Goal: Feedback & Contribution: Submit feedback/report problem

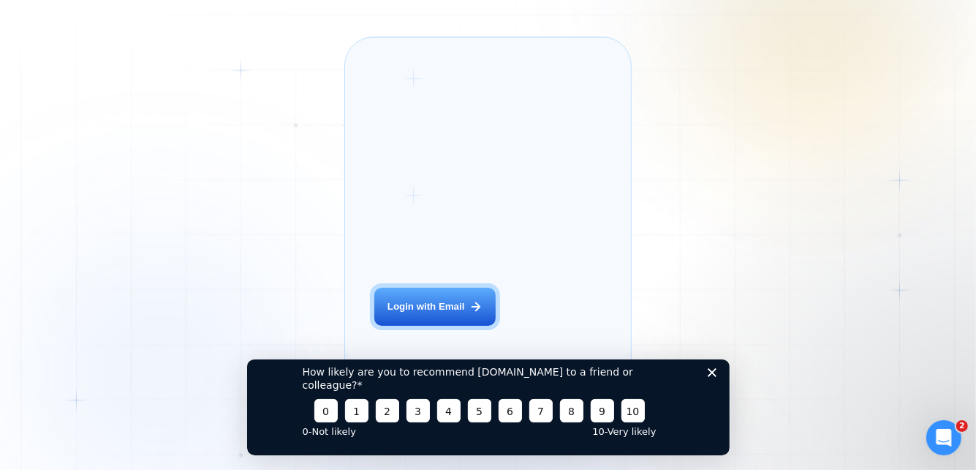
click at [443, 315] on button "Login with Email" at bounding box center [435, 306] width 121 height 38
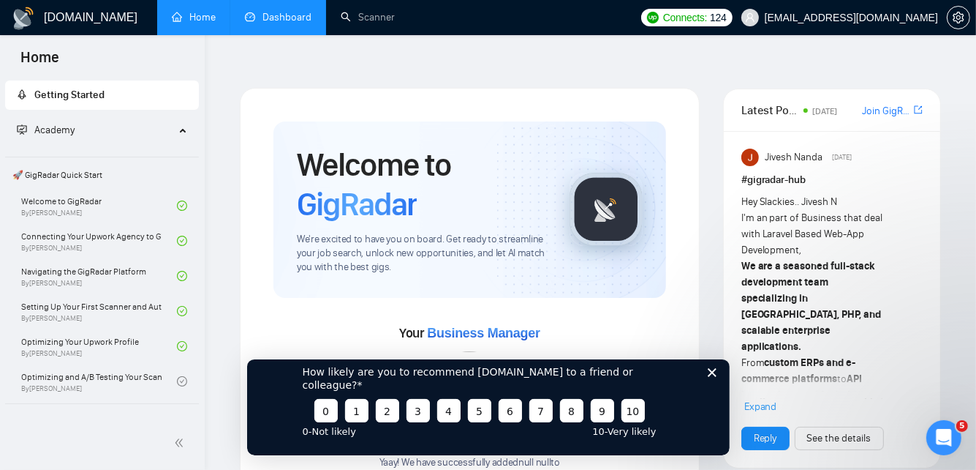
click at [278, 16] on link "Dashboard" at bounding box center [278, 17] width 67 height 12
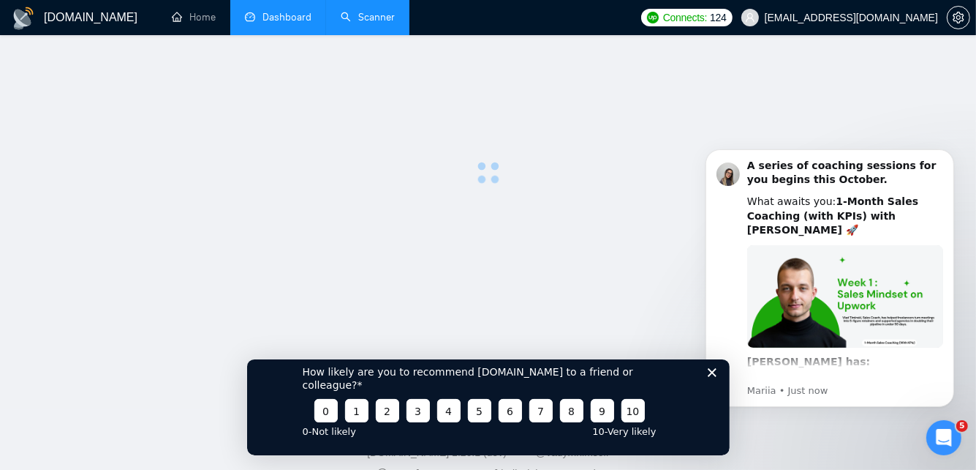
click at [395, 23] on link "Scanner" at bounding box center [368, 17] width 54 height 12
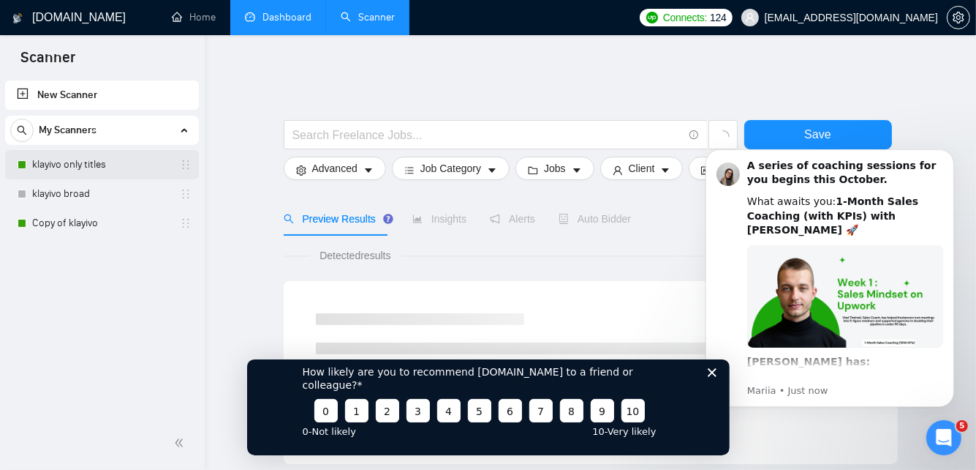
click at [101, 165] on link "klayivo only titles" at bounding box center [101, 164] width 139 height 29
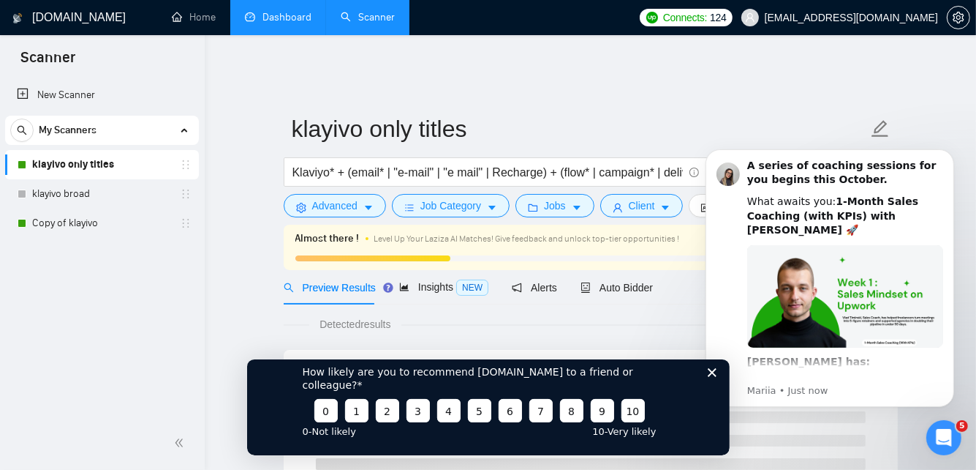
click at [711, 377] on div "How likely are you to recommend [DOMAIN_NAME] to a friend or colleague? 0 1 2 3…" at bounding box center [487, 399] width 483 height 109
click at [711, 376] on icon "Close survey" at bounding box center [711, 371] width 9 height 9
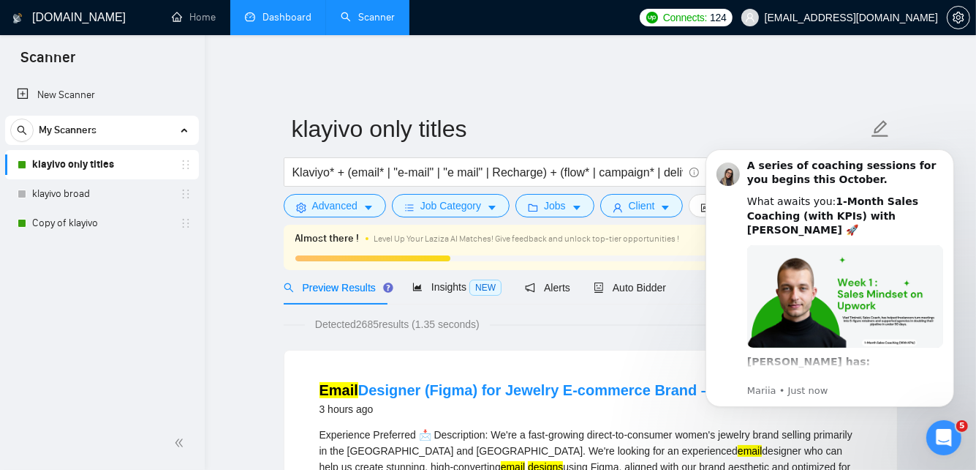
click at [261, 13] on link "Dashboard" at bounding box center [278, 17] width 67 height 12
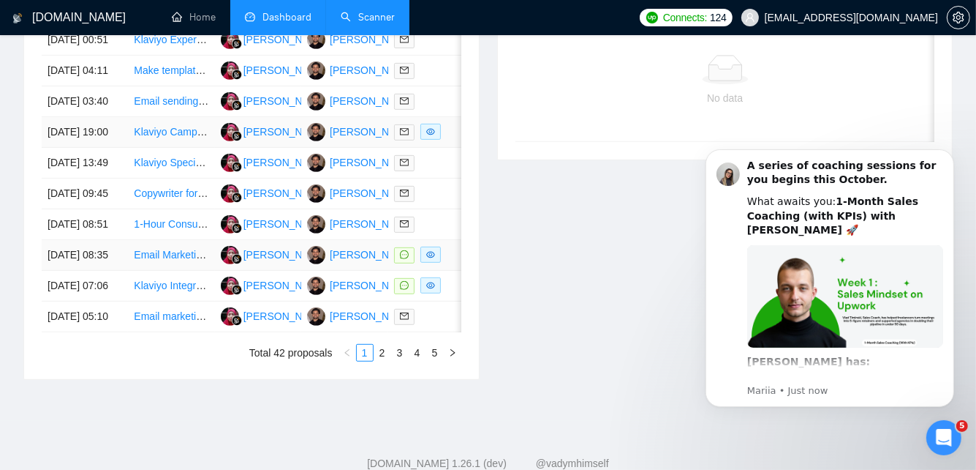
scroll to position [666, 0]
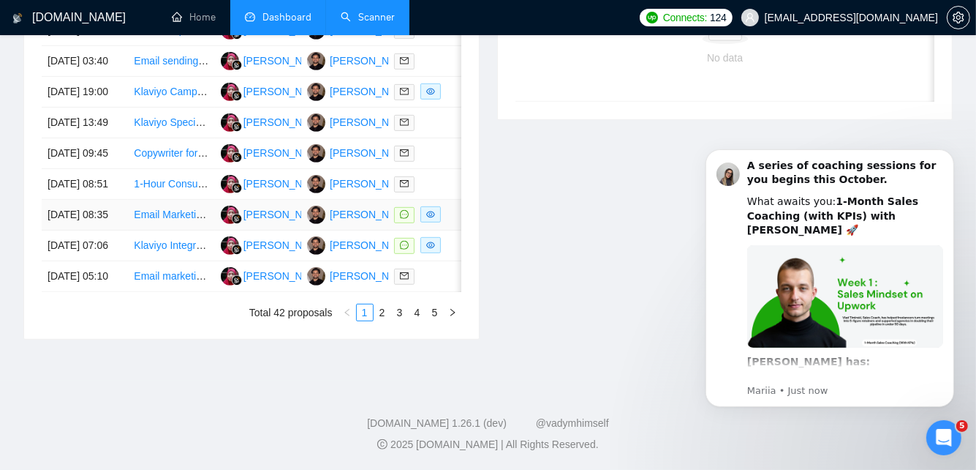
click at [449, 223] on div at bounding box center [431, 214] width 75 height 17
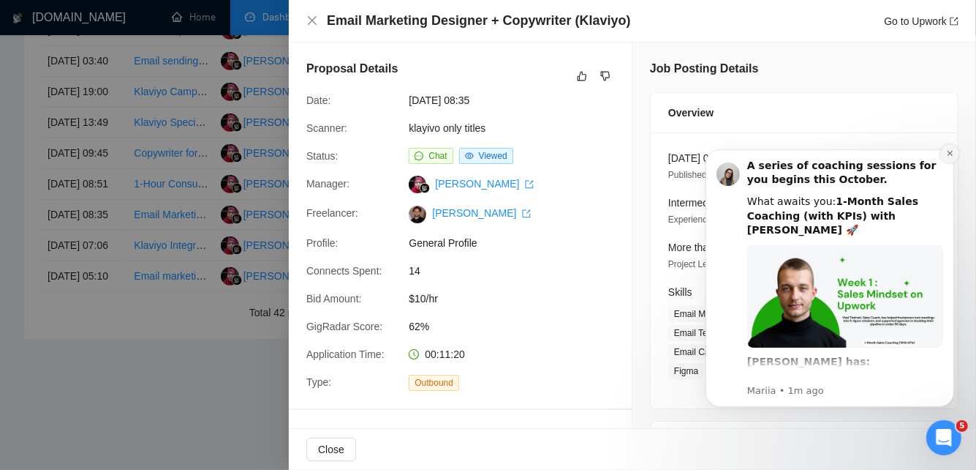
click at [948, 151] on icon "Dismiss notification" at bounding box center [950, 152] width 8 height 8
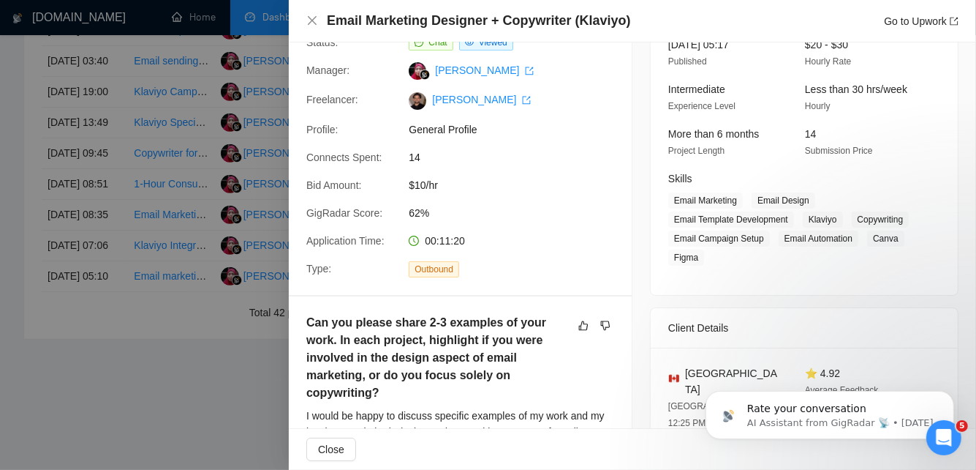
scroll to position [0, 0]
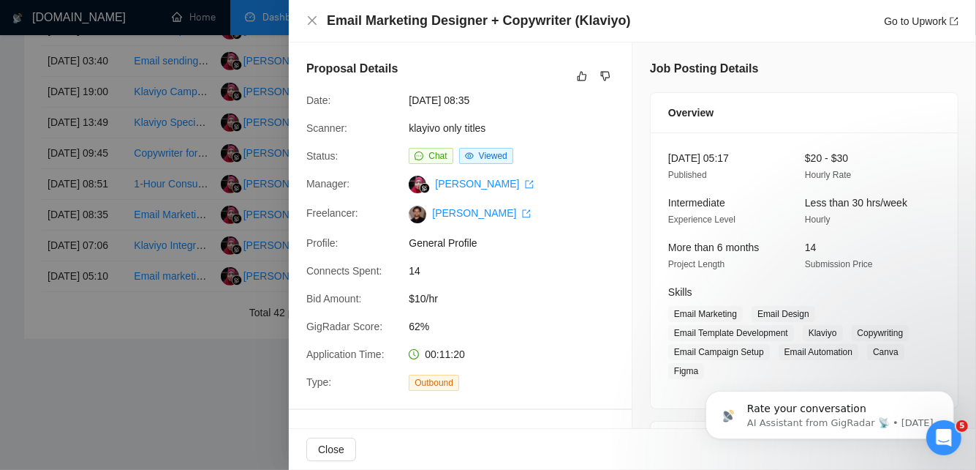
click at [164, 233] on div at bounding box center [488, 235] width 976 height 470
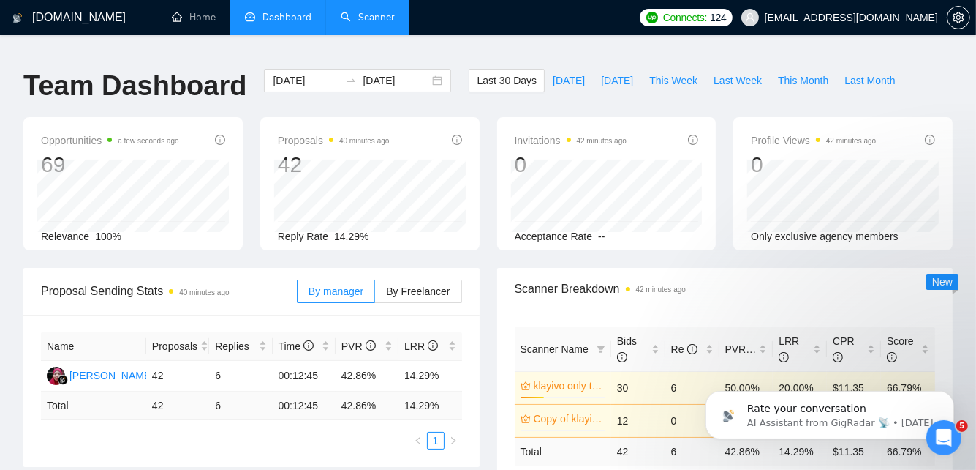
click at [341, 23] on link "Scanner" at bounding box center [368, 17] width 54 height 12
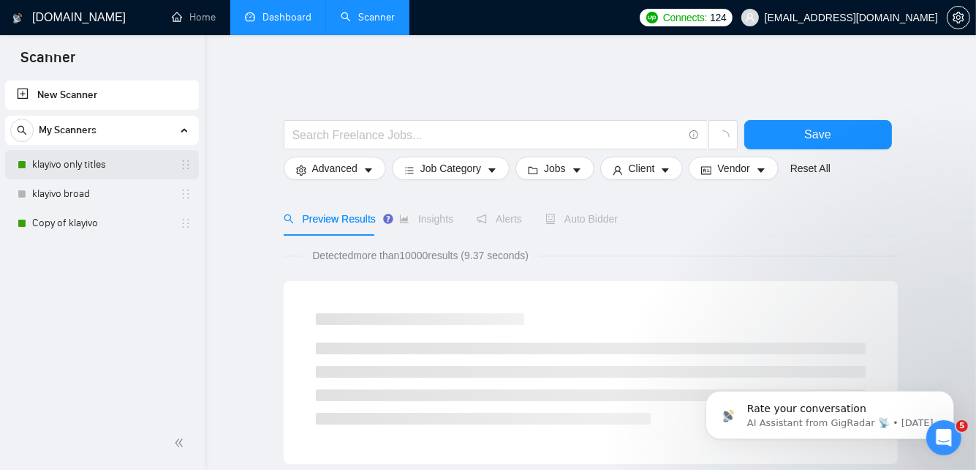
click at [83, 157] on link "klayivo only titles" at bounding box center [101, 164] width 139 height 29
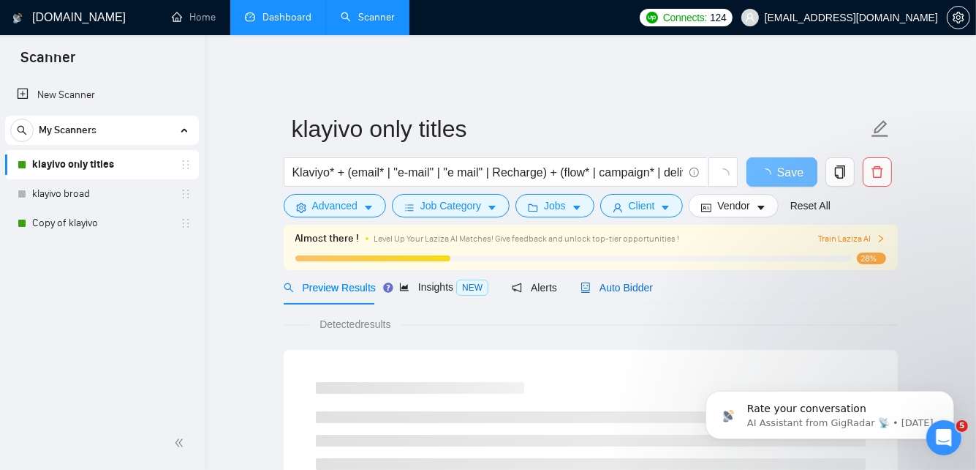
click at [605, 282] on span "Auto Bidder" at bounding box center [617, 288] width 72 height 12
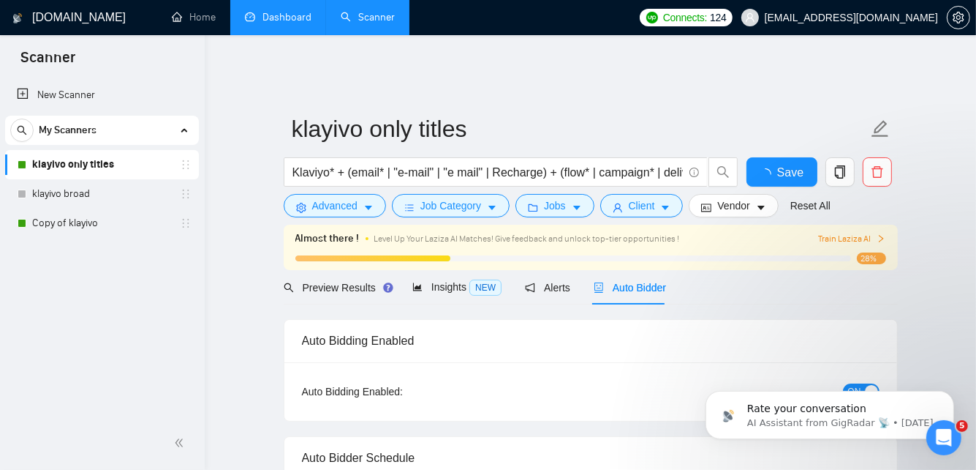
click at [668, 233] on span "Level Up Your Laziza AI Matches! Give feedback and unlock top-tier opportunitie…" at bounding box center [528, 238] width 306 height 10
click at [764, 232] on div "Train Laziza AI" at bounding box center [824, 239] width 123 height 14
click at [842, 232] on span "Train Laziza AI" at bounding box center [851, 239] width 67 height 14
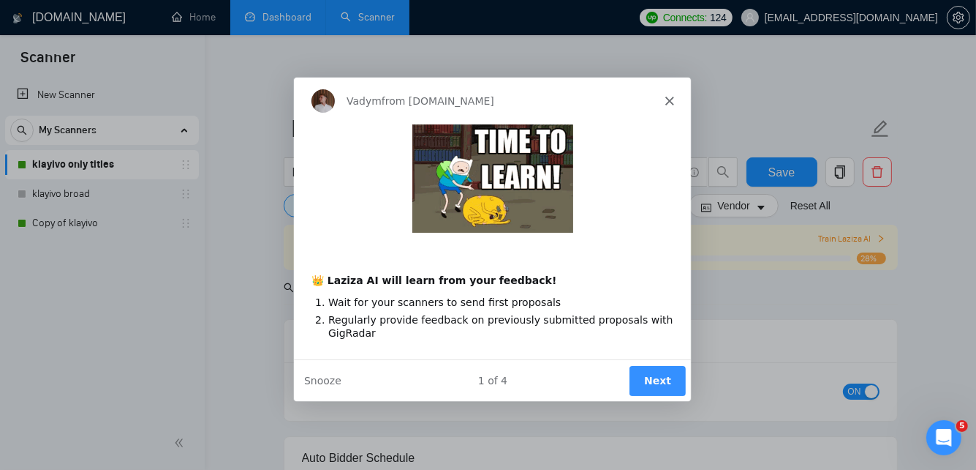
click at [669, 384] on button "Next" at bounding box center [656, 379] width 56 height 30
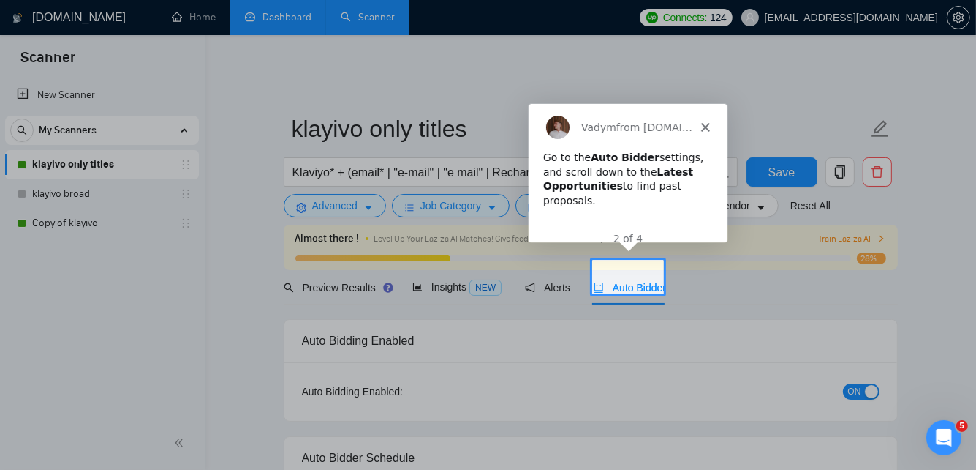
click at [633, 279] on div "Auto Bidder" at bounding box center [630, 287] width 72 height 16
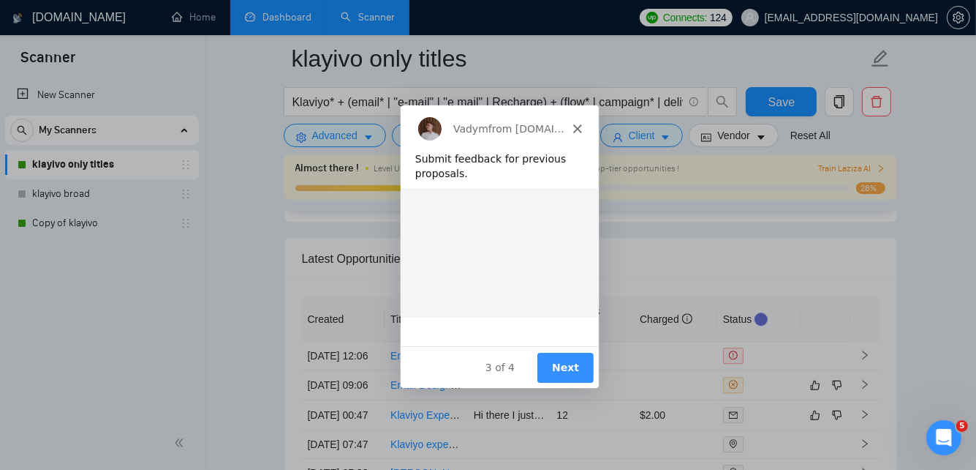
scroll to position [3501, 0]
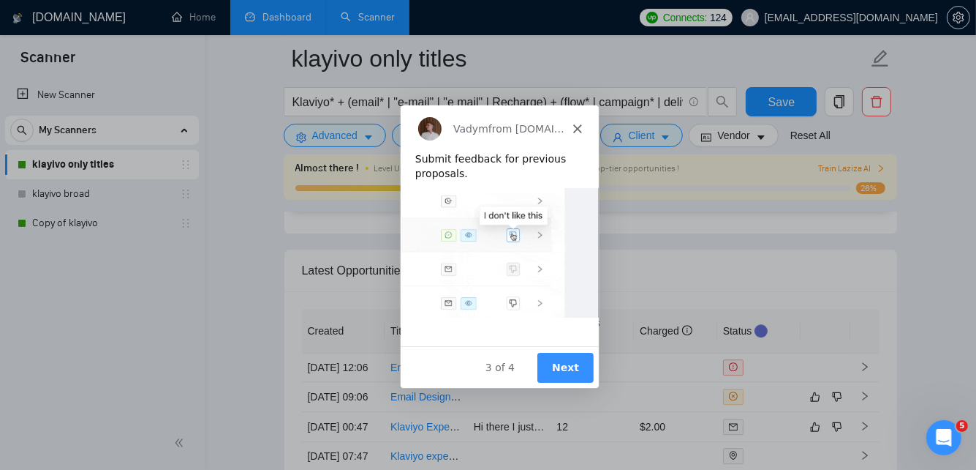
click at [579, 123] on polygon "Close" at bounding box center [576, 127] width 9 height 9
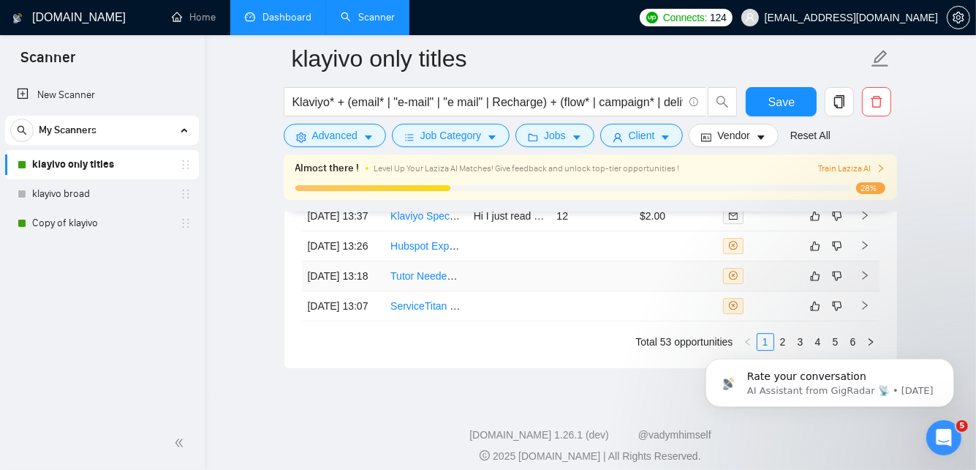
scroll to position [3970, 0]
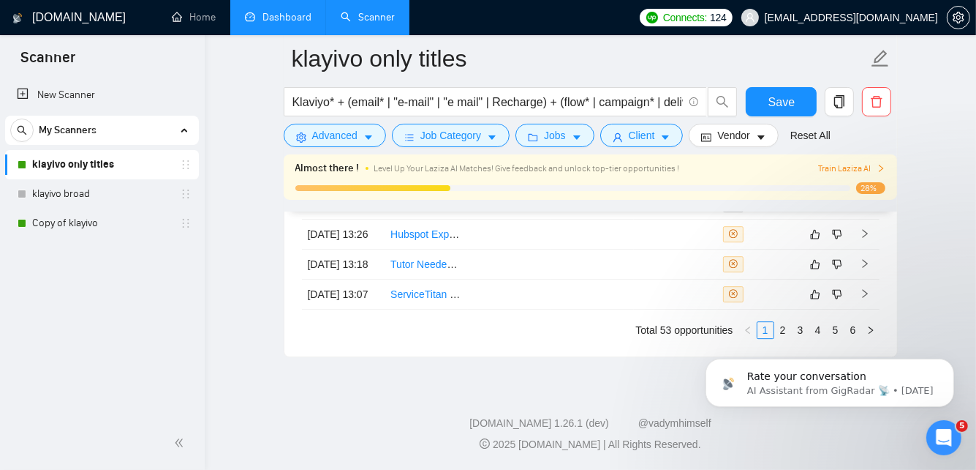
click at [779, 334] on body "Rate your conversation AI Assistant from GigRadar 📡 • [DATE]" at bounding box center [829, 378] width 281 height 91
click at [775, 328] on html "Rate your conversation AI Assistant from GigRadar 📡 • [DATE]" at bounding box center [829, 378] width 293 height 102
click at [949, 361] on icon "Dismiss notification" at bounding box center [950, 362] width 8 height 8
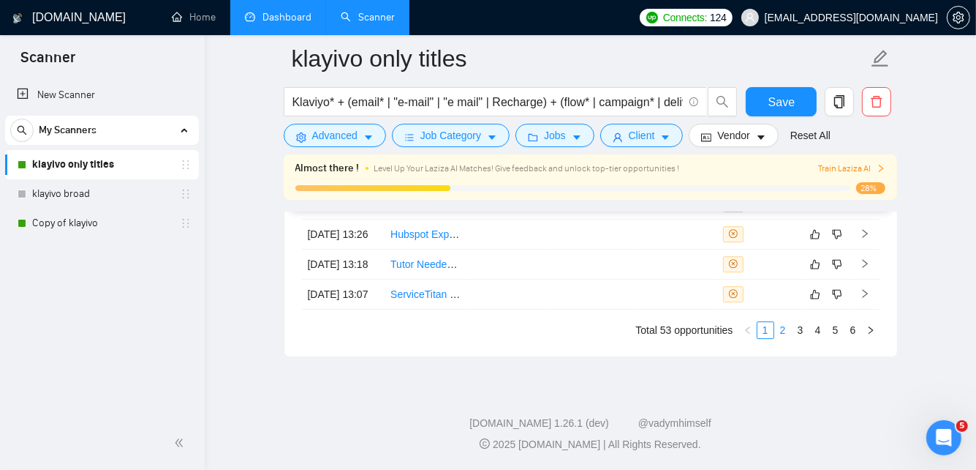
click at [788, 330] on link "2" at bounding box center [783, 330] width 16 height 16
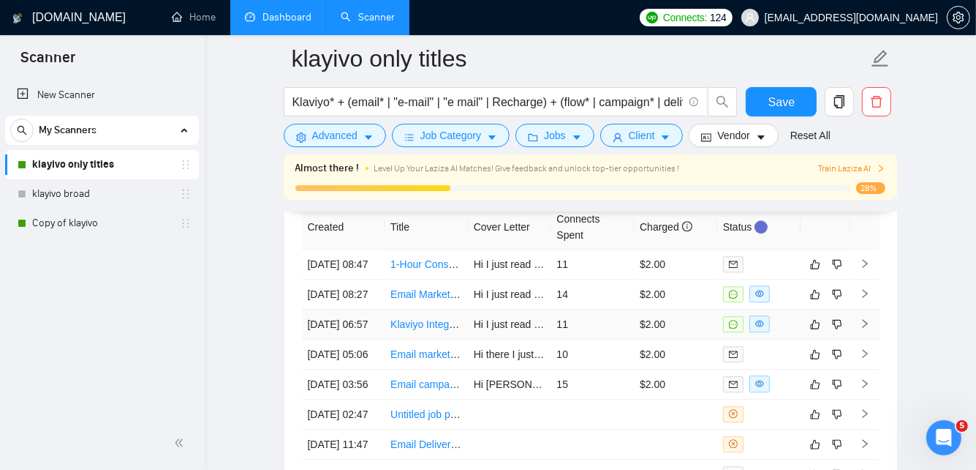
scroll to position [3604, 0]
click at [768, 298] on span at bounding box center [760, 295] width 20 height 17
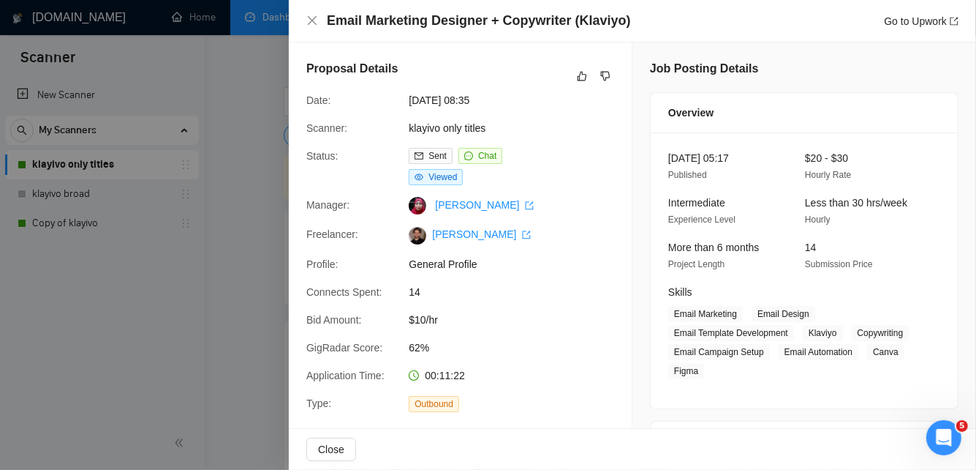
scroll to position [3333, 0]
click at [170, 304] on div at bounding box center [488, 235] width 976 height 470
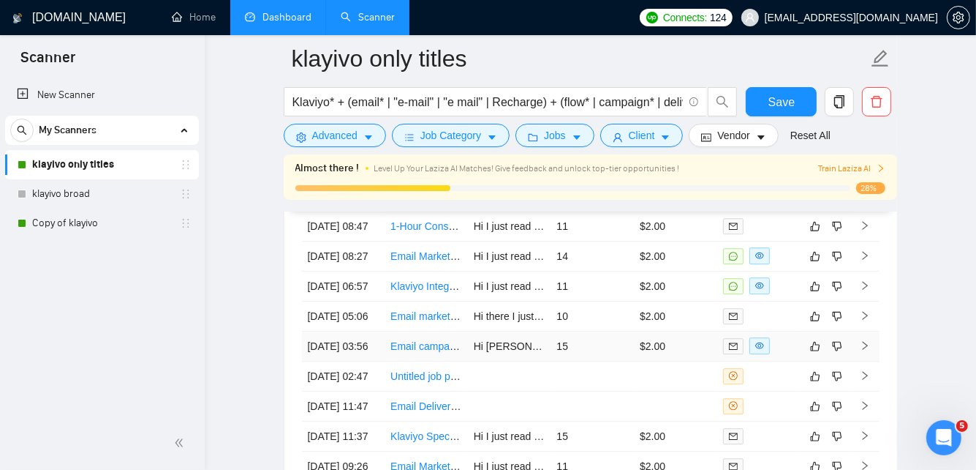
scroll to position [3642, 0]
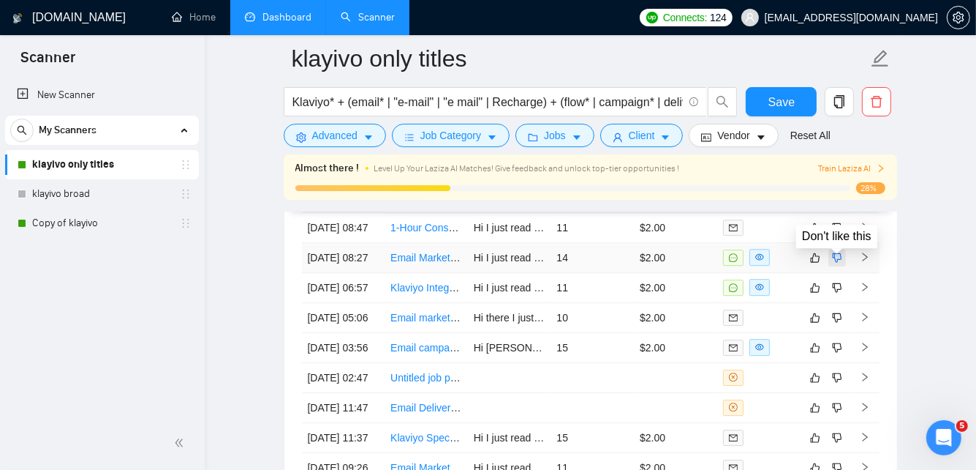
click at [841, 262] on icon "dislike" at bounding box center [837, 257] width 10 height 10
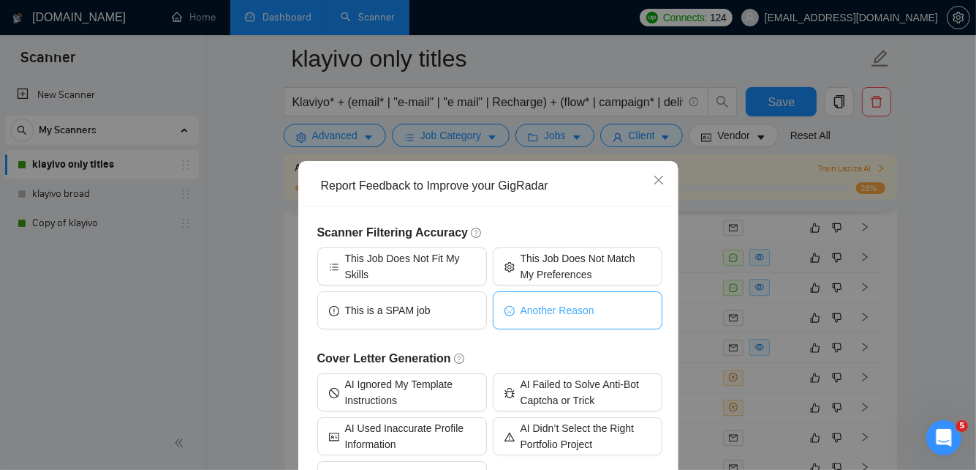
scroll to position [113, 0]
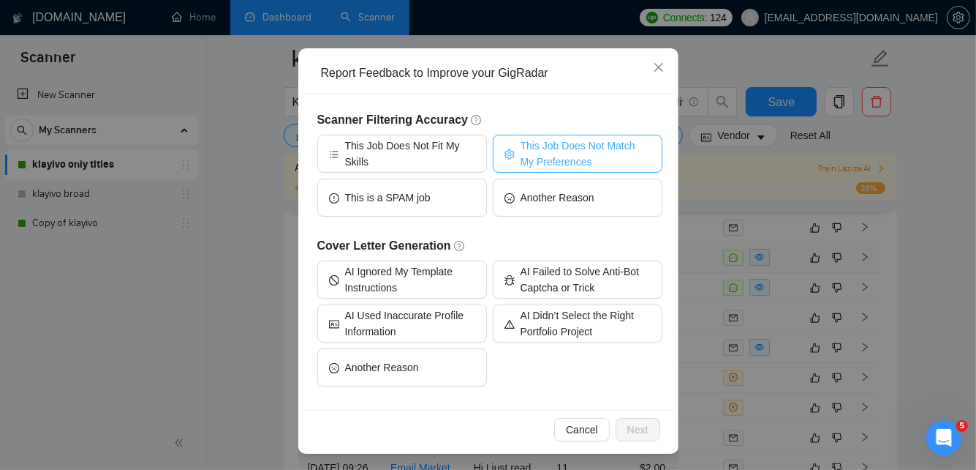
click at [568, 151] on span "This Job Does Not Match My Preferences" at bounding box center [586, 154] width 130 height 32
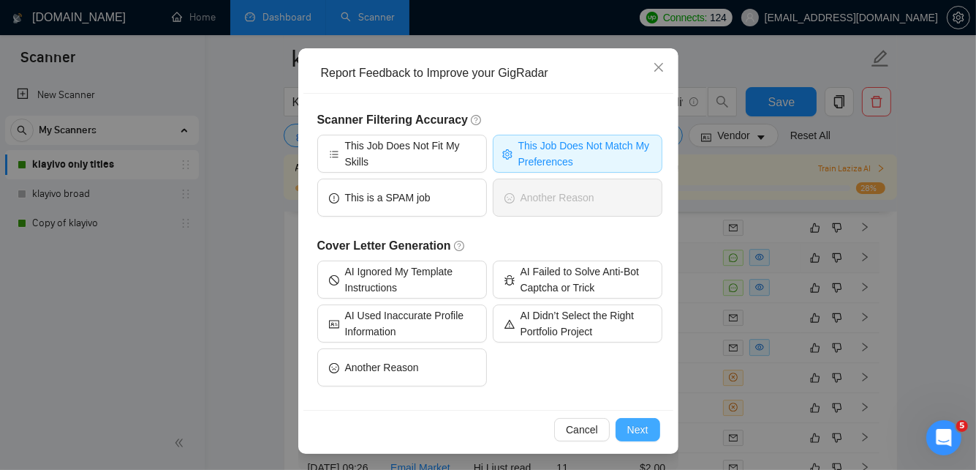
click at [640, 426] on span "Next" at bounding box center [638, 429] width 21 height 16
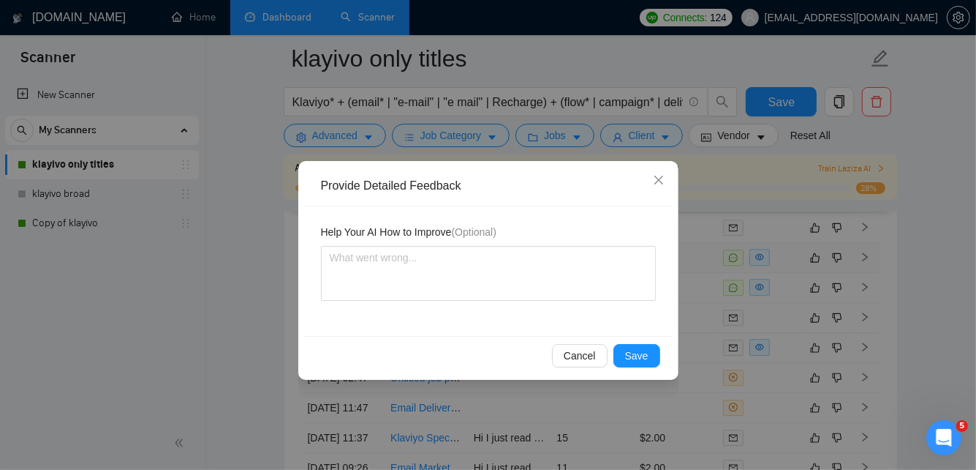
scroll to position [0, 0]
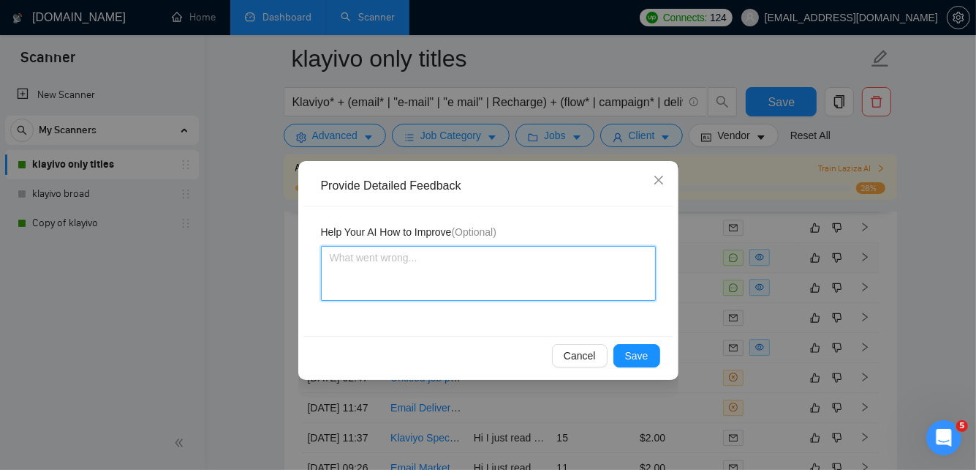
click at [421, 279] on textarea at bounding box center [488, 273] width 335 height 55
type textarea "T"
type textarea "Th"
type textarea "This"
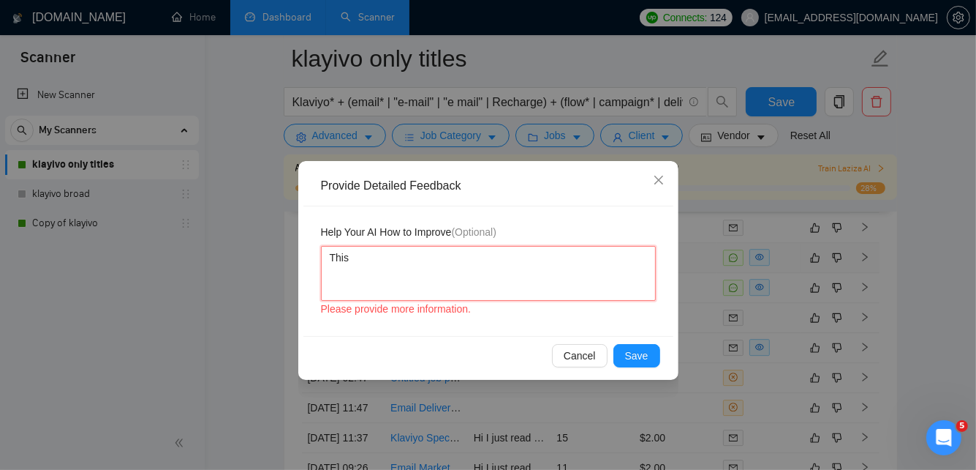
type textarea "This"
type textarea "This j"
type textarea "This job"
type textarea "This job pos"
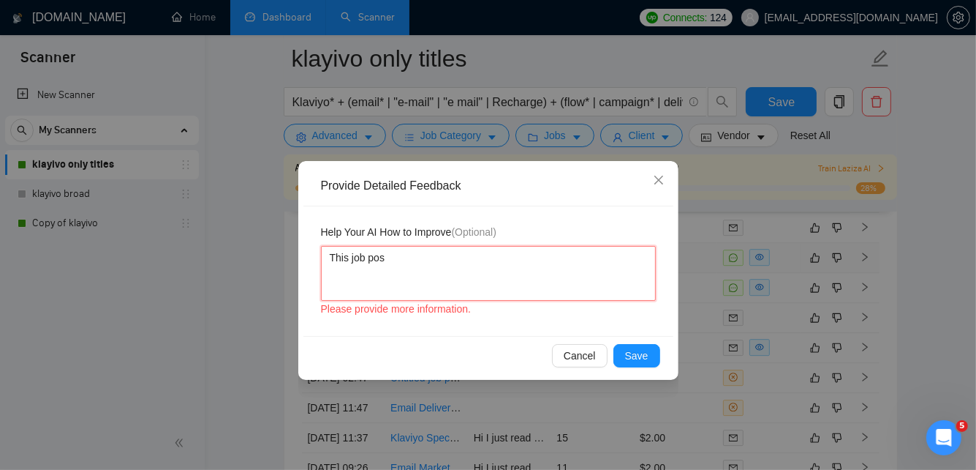
type textarea "This job post"
type textarea "This job post i"
type textarea "This job post ind"
type textarea "This job post indi"
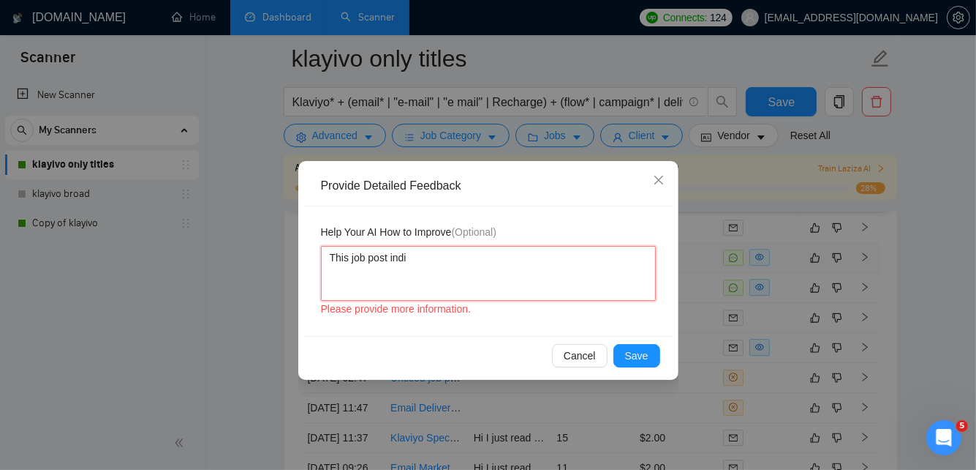
type textarea "This job post [GEOGRAPHIC_DATA]"
type textarea "This job post indiac"
type textarea "This job post indiaca"
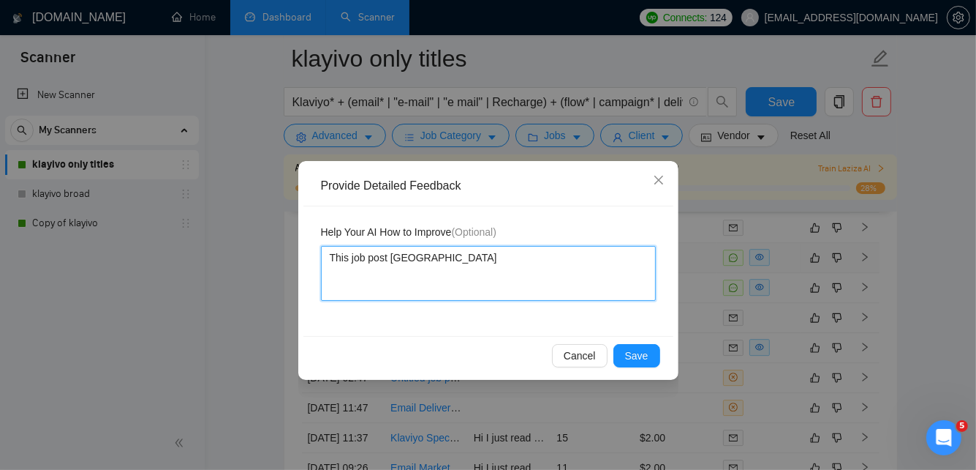
type textarea "This job post indiacate"
type textarea "This job post indiacated"
type textarea "This job post indiacated t"
type textarea "This job post indiacated th"
type textarea "This job post indiacated that"
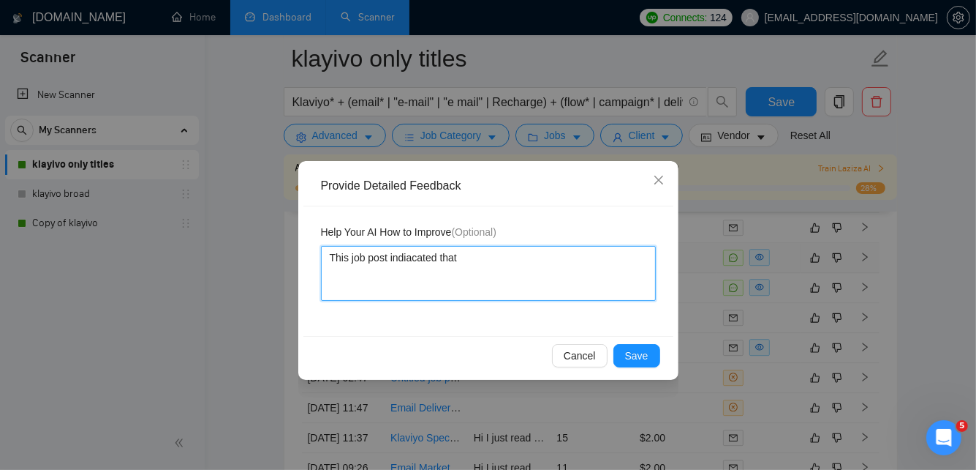
type textarea "This job post indiacated that t"
type textarea "This job post indiacated that the"
type textarea "This job post indiacated that they"
type textarea "This job post indiacated that they ar"
type textarea "This job post indiacated that they are"
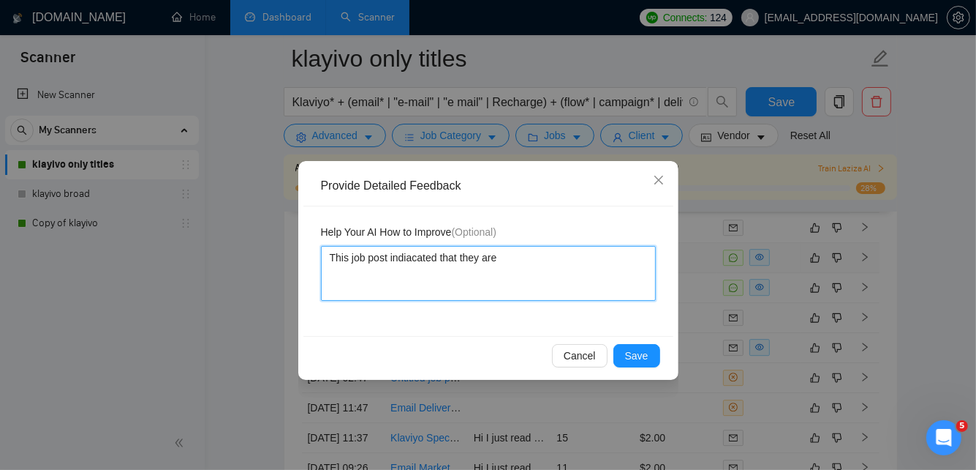
type textarea "This job post indiacated that they are"
type textarea "This job post indiacated that they are an"
type textarea "This job post indiacated that they are an a"
type textarea "This job post indiacated that they are an age"
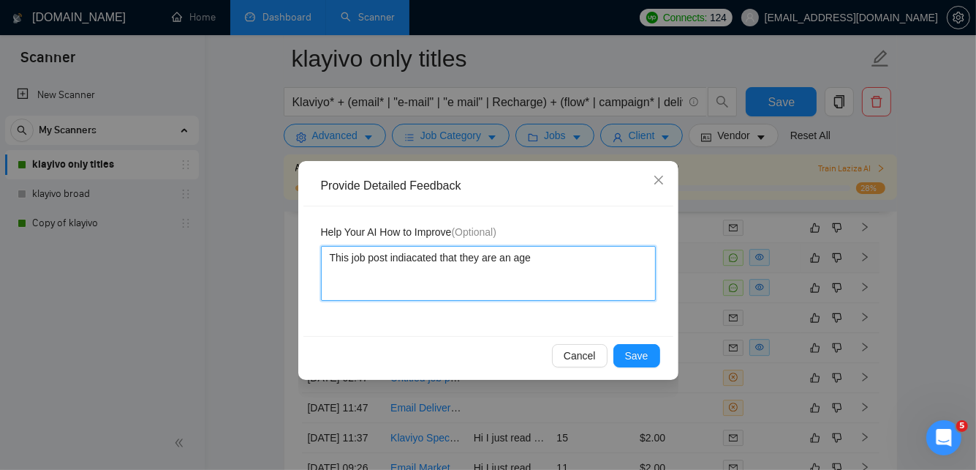
type textarea "This job post indiacated that they are an agen"
type textarea "This job post indiacated that they are an agenc"
type textarea "This job post indiacated that they are an agency"
type textarea "This job post indiacated that they are an agency."
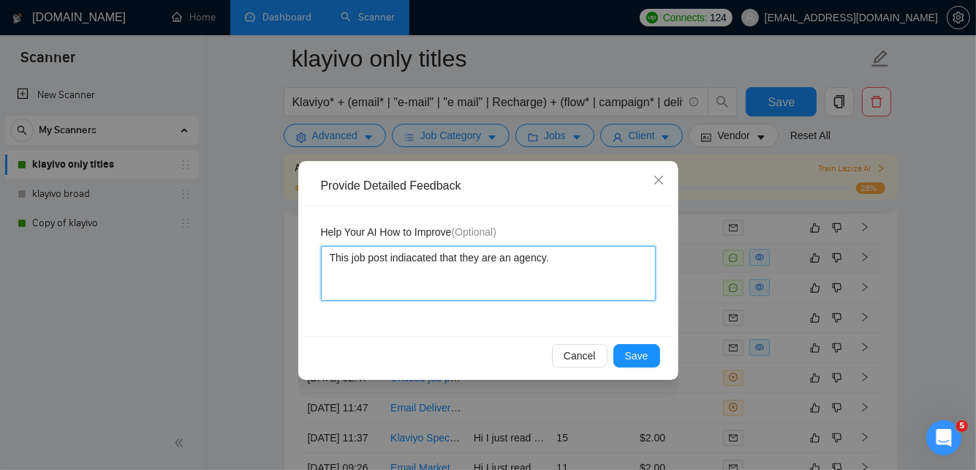
type textarea "This job post indiacated that they are an agency. W"
type textarea "This job post indiacated that they are an agency. We"
type textarea "This job post indiacated that they are an agency. W"
type textarea "This job post indiacated that they are an agency."
type textarea "This job post indicated that they are an agency."
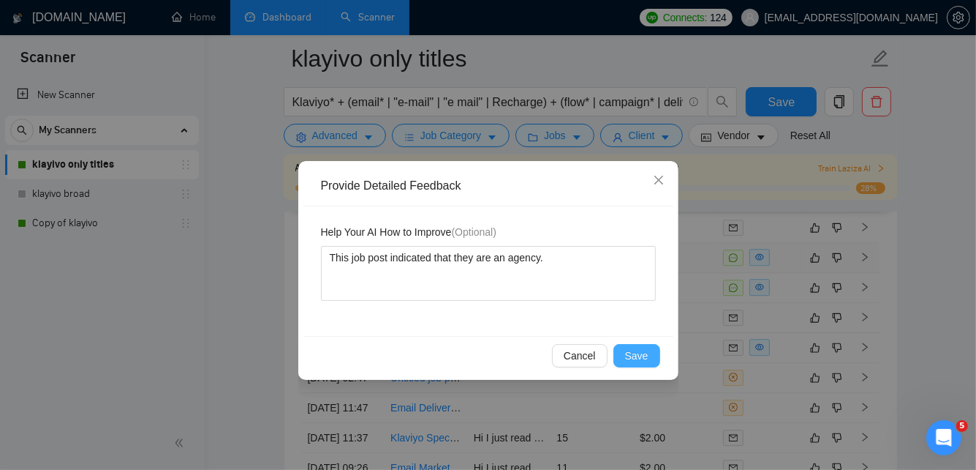
click at [632, 353] on span "Save" at bounding box center [636, 355] width 23 height 16
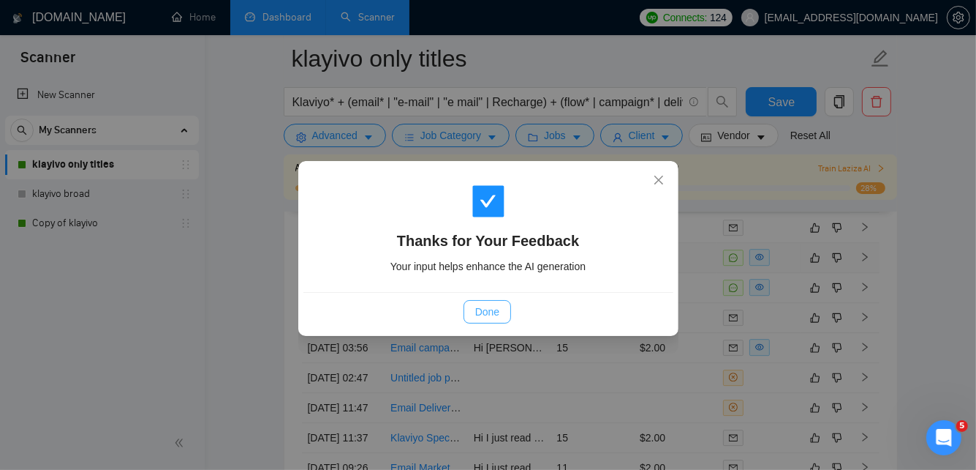
click at [486, 309] on span "Done" at bounding box center [487, 312] width 24 height 16
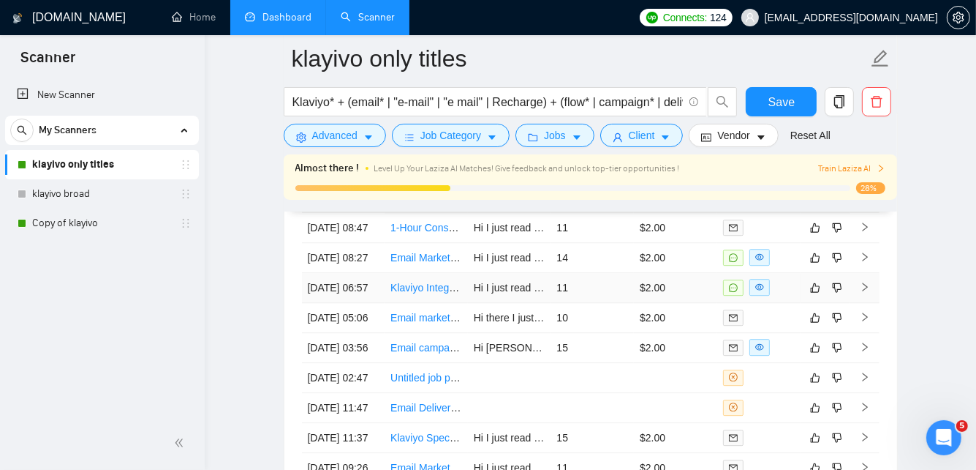
click at [699, 303] on td "$2.00" at bounding box center [675, 288] width 83 height 30
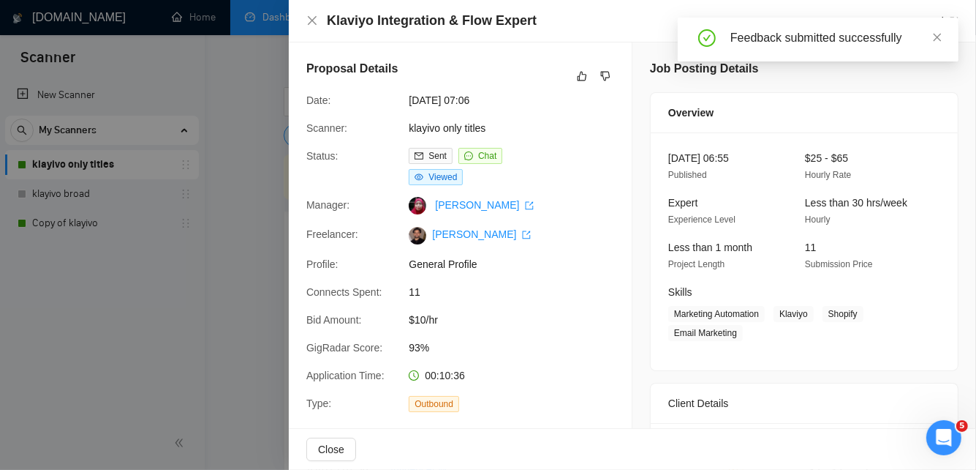
scroll to position [574, 0]
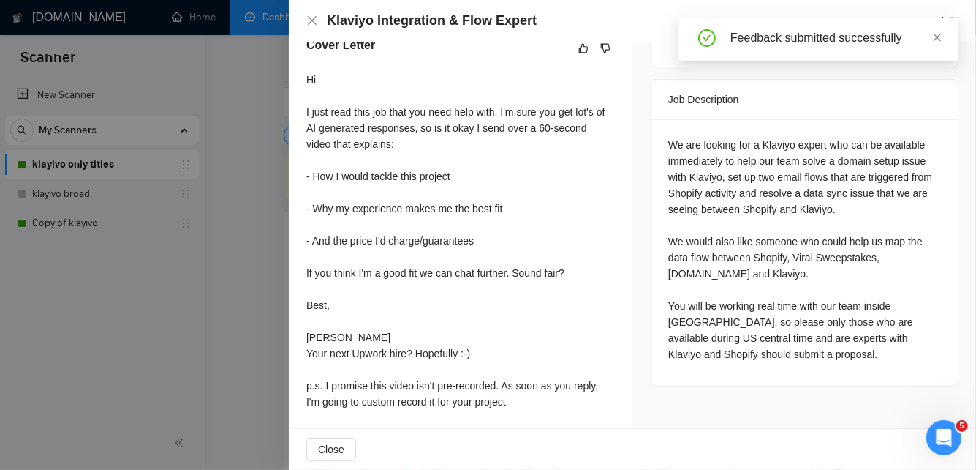
click at [297, 320] on div "Cover Letter Hi I just read this job that you need help with. I'm sure you get …" at bounding box center [460, 226] width 343 height 414
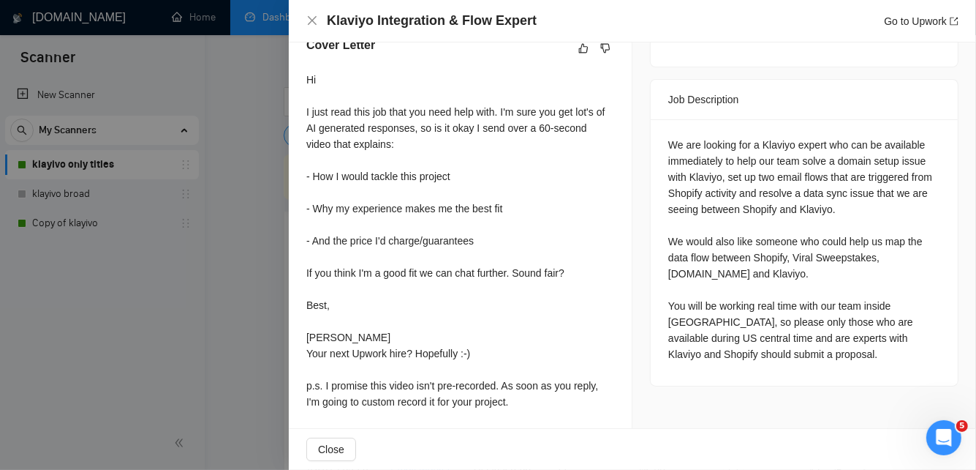
click at [271, 317] on div at bounding box center [488, 235] width 976 height 470
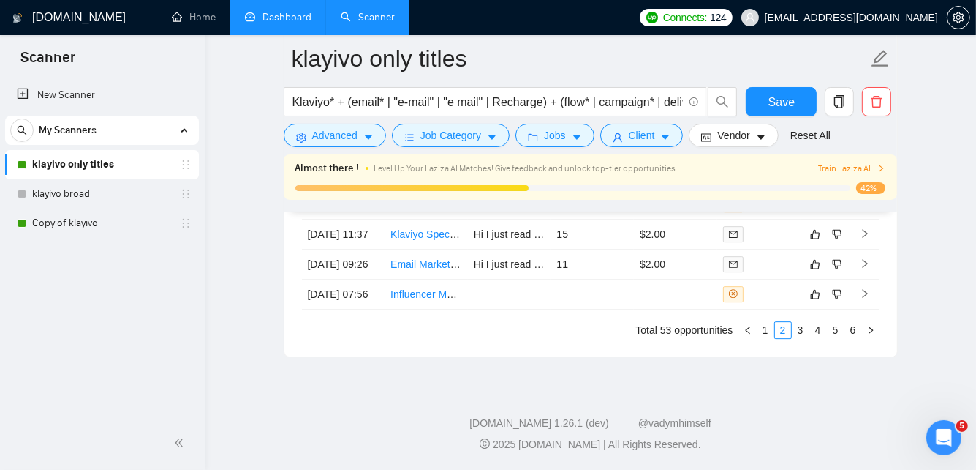
scroll to position [3965, 0]
click at [802, 334] on link "3" at bounding box center [801, 330] width 16 height 16
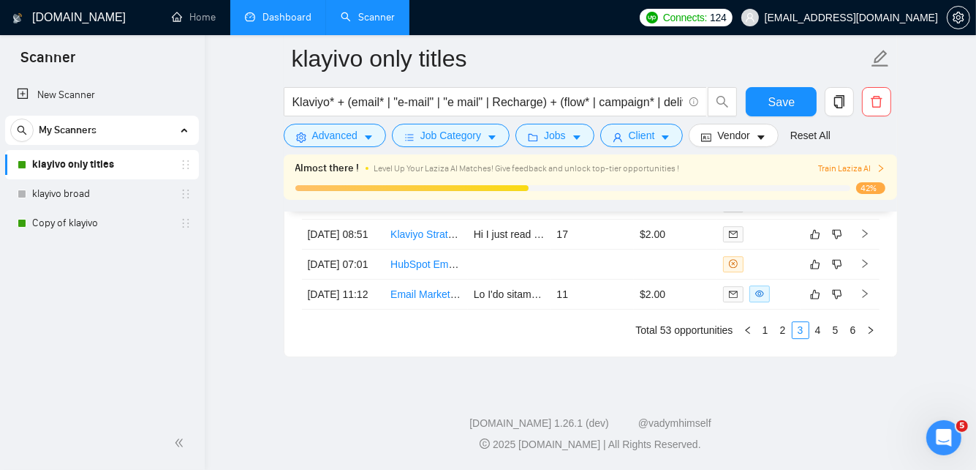
scroll to position [3939, 0]
click at [824, 338] on link "4" at bounding box center [818, 330] width 16 height 16
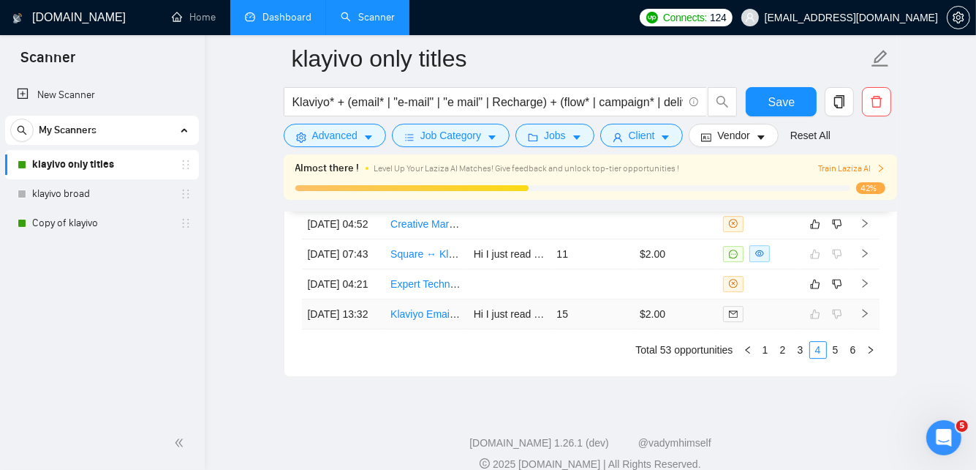
scroll to position [3809, 0]
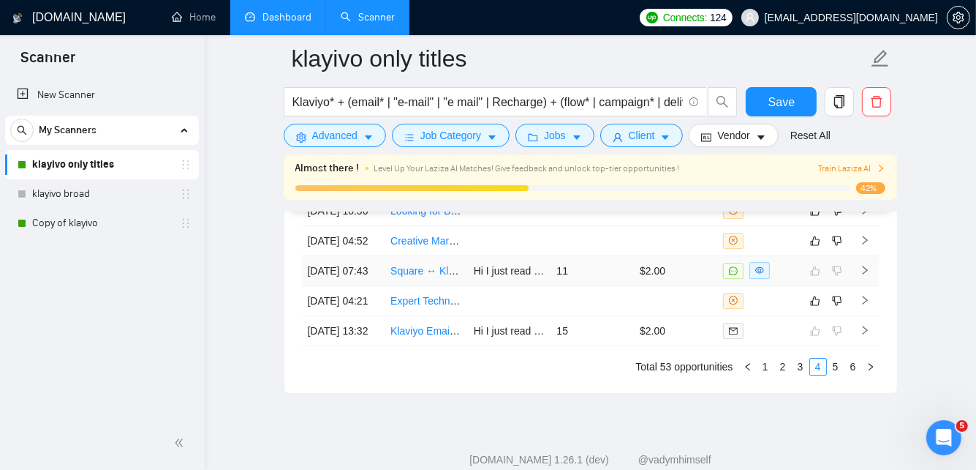
click at [684, 286] on td "$2.00" at bounding box center [675, 271] width 83 height 30
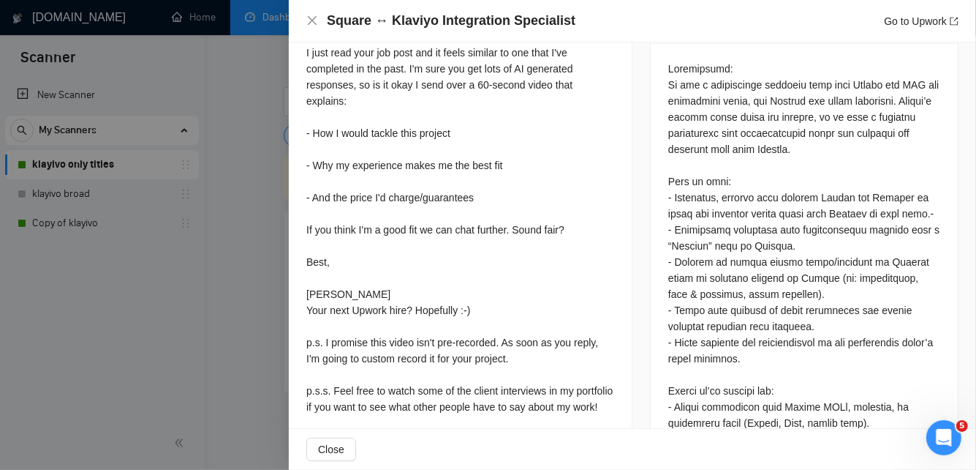
scroll to position [619, 0]
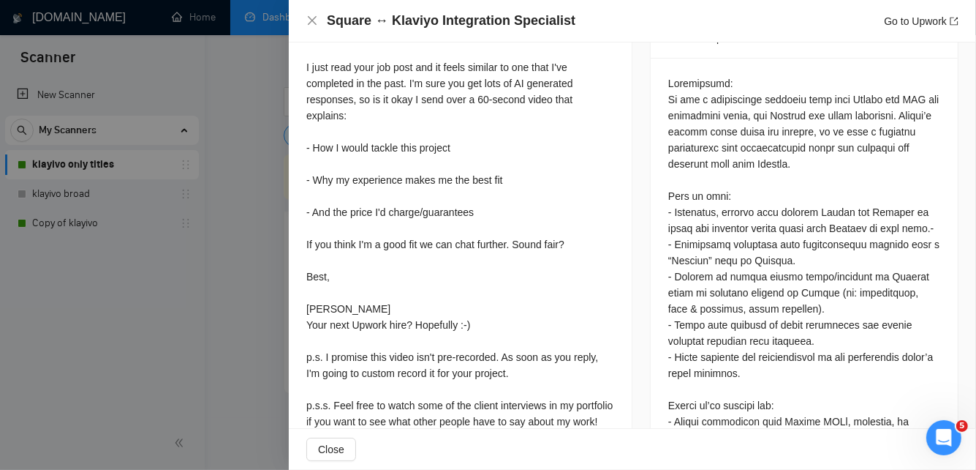
click at [125, 316] on div at bounding box center [488, 235] width 976 height 470
